Goal: Navigation & Orientation: Find specific page/section

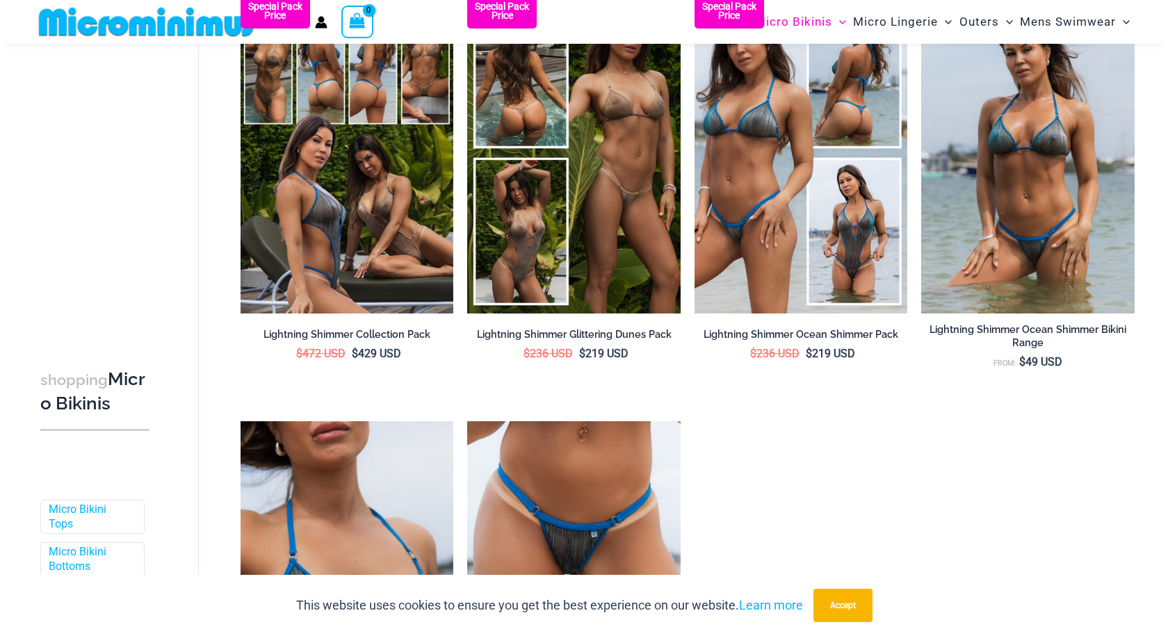
scroll to position [617, 0]
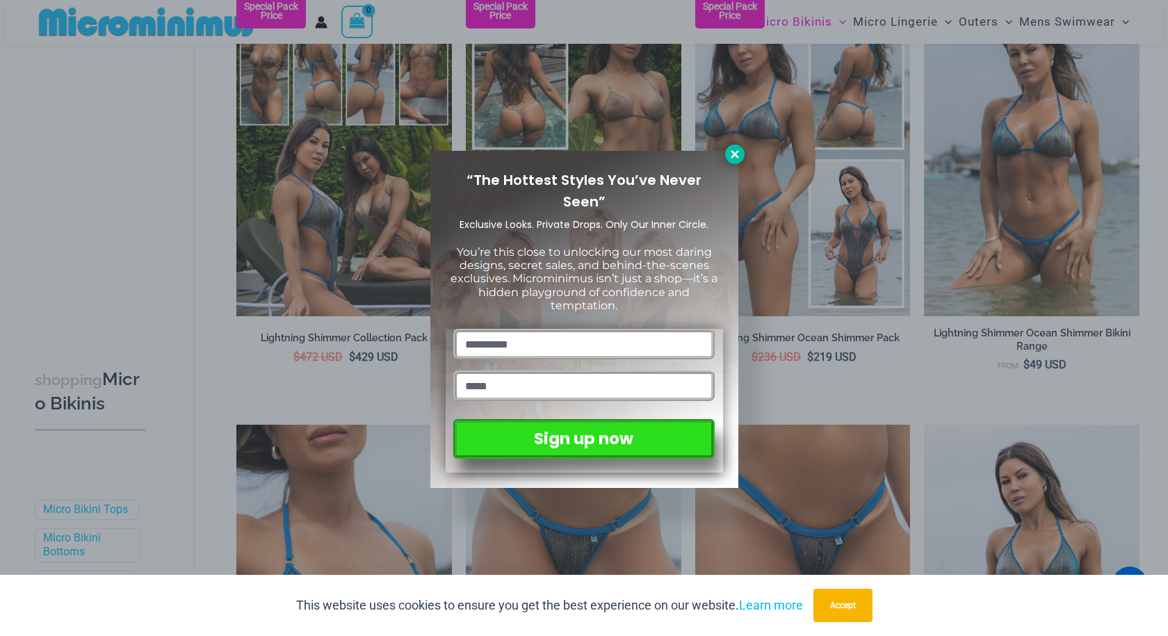
click at [740, 156] on icon at bounding box center [735, 154] width 13 height 13
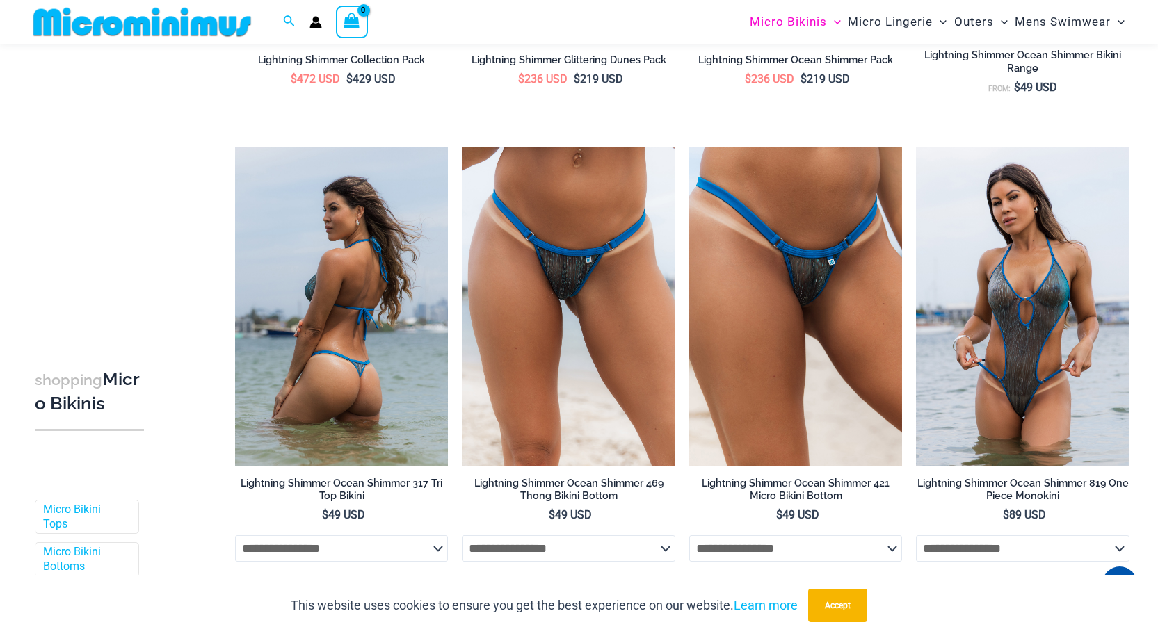
scroll to position [892, 0]
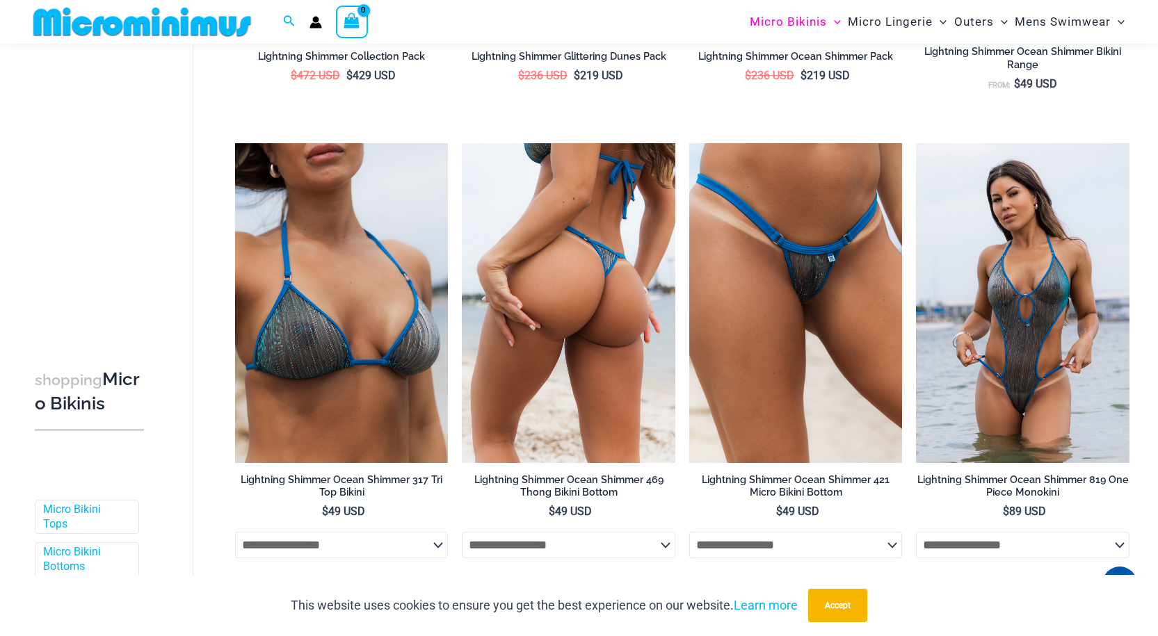
click at [536, 336] on img at bounding box center [569, 303] width 214 height 320
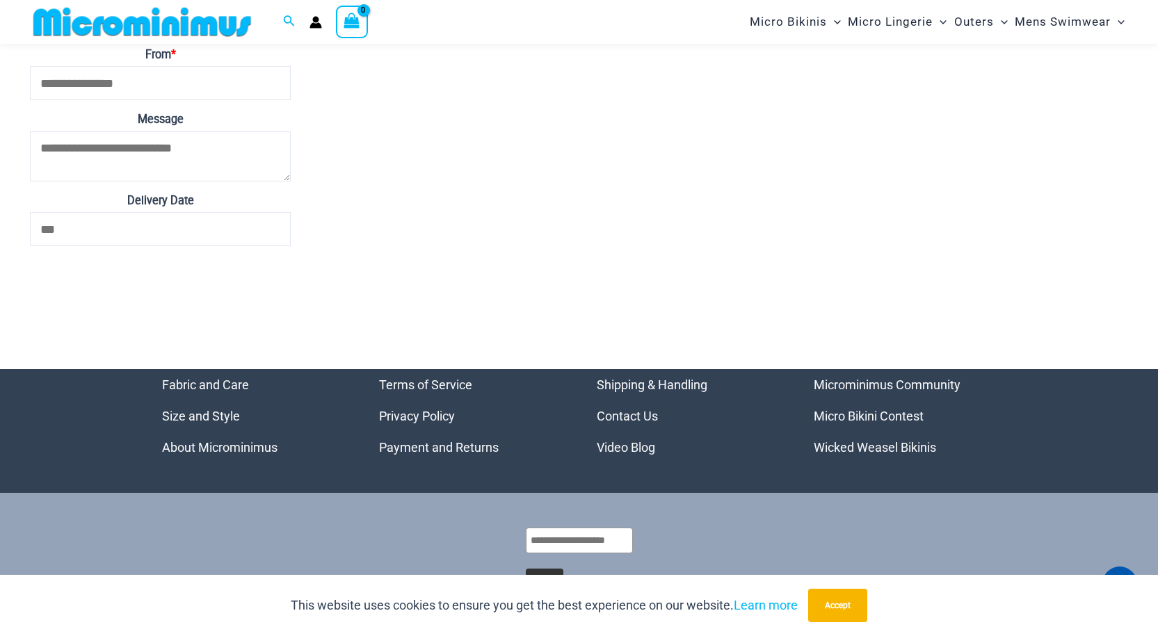
scroll to position [5295, 0]
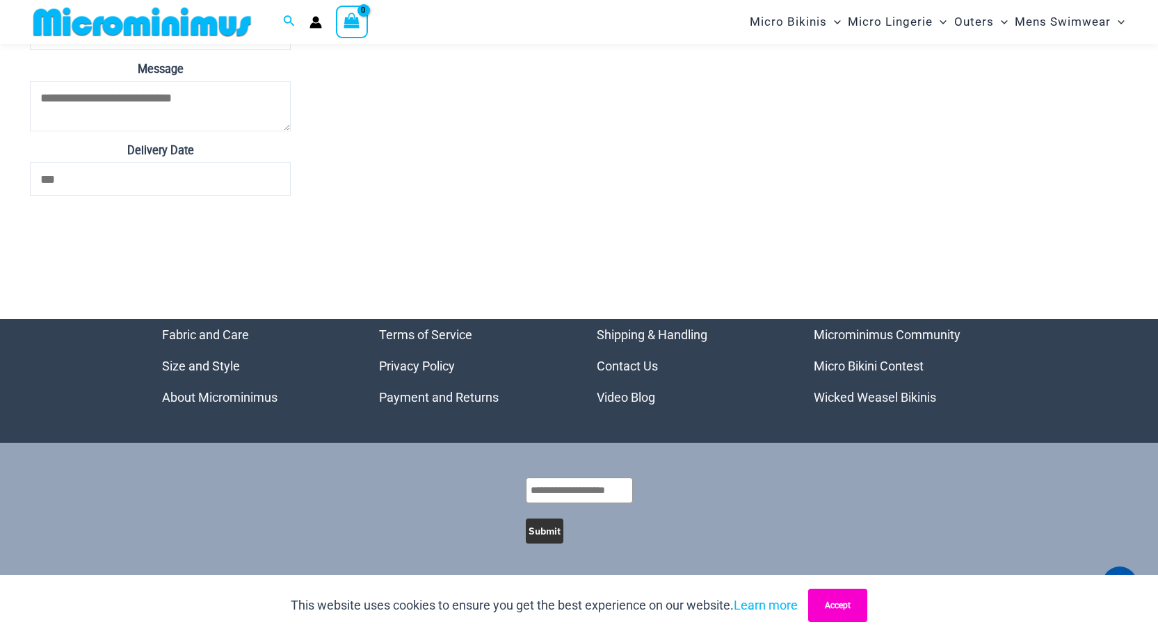
click at [844, 607] on button "Accept" at bounding box center [837, 605] width 59 height 33
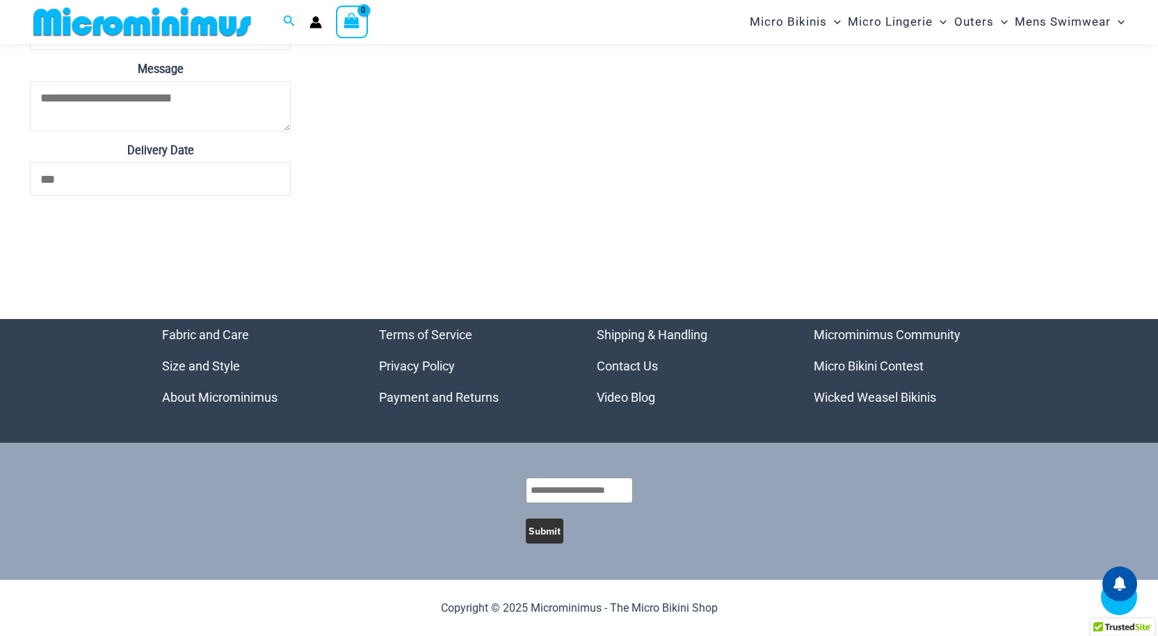
click at [854, 369] on link "Micro Bikini Contest" at bounding box center [869, 366] width 110 height 15
